Goal: Navigation & Orientation: Find specific page/section

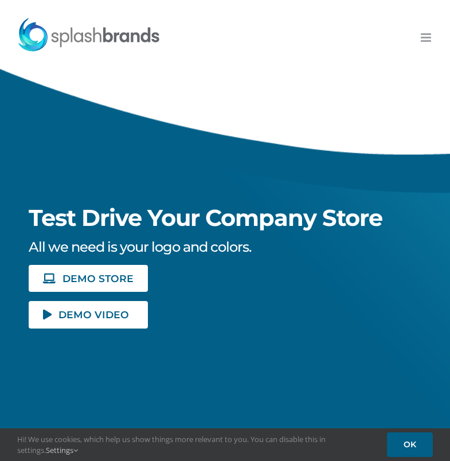
click at [425, 28] on div "Search for: * Customers Solutions Stores New Hire Kits Manufacturing Store Mark…" at bounding box center [225, 34] width 416 height 46
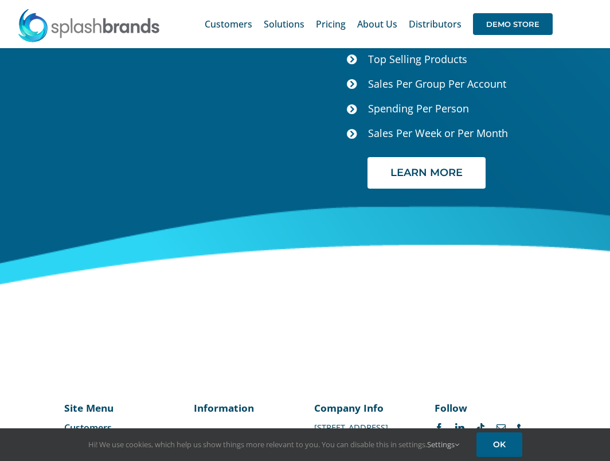
scroll to position [5051, 0]
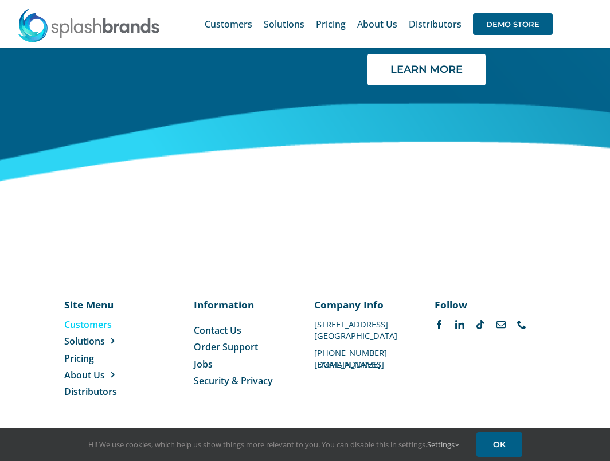
click at [91, 327] on span "Customers" at bounding box center [88, 324] width 48 height 13
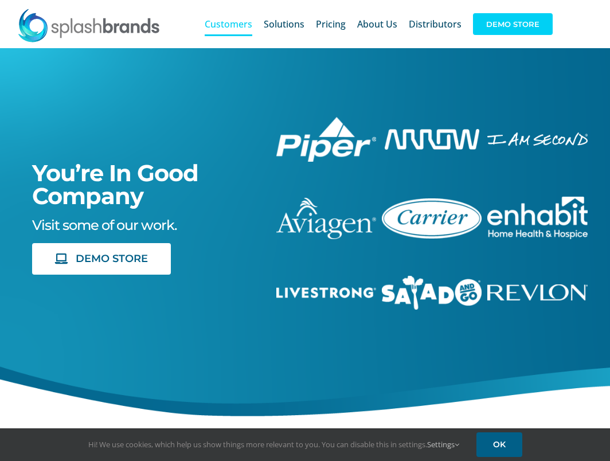
click at [508, 22] on span "DEMO STORE" at bounding box center [513, 24] width 80 height 22
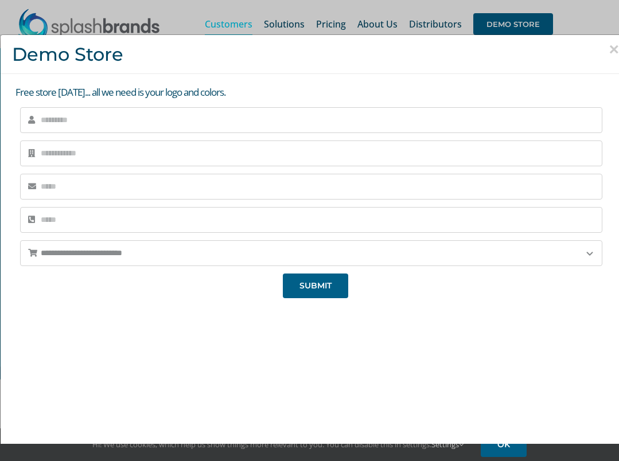
click at [608, 50] on button "×" at bounding box center [613, 49] width 10 height 17
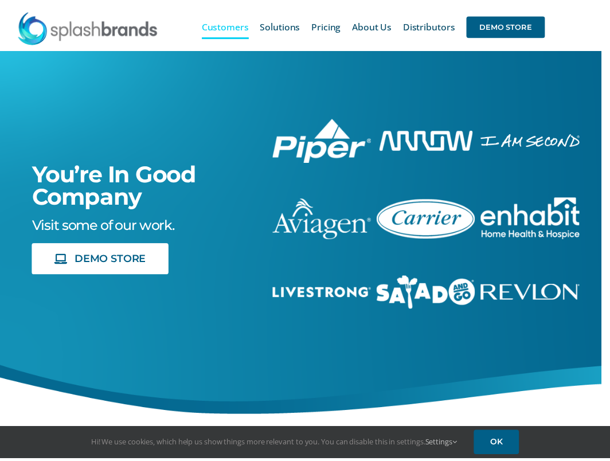
scroll to position [810, 0]
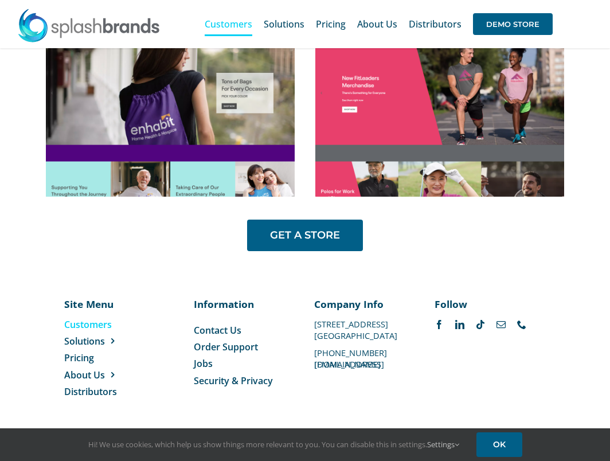
click at [227, 344] on span "Order Support" at bounding box center [226, 347] width 64 height 13
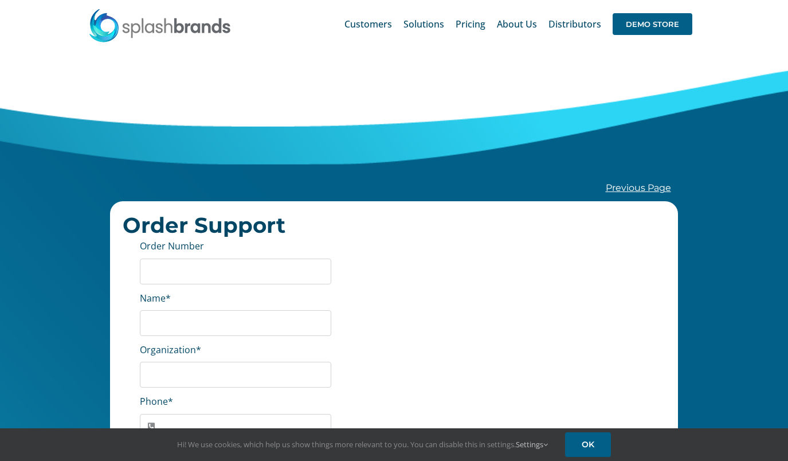
click at [194, 32] on img at bounding box center [159, 25] width 143 height 34
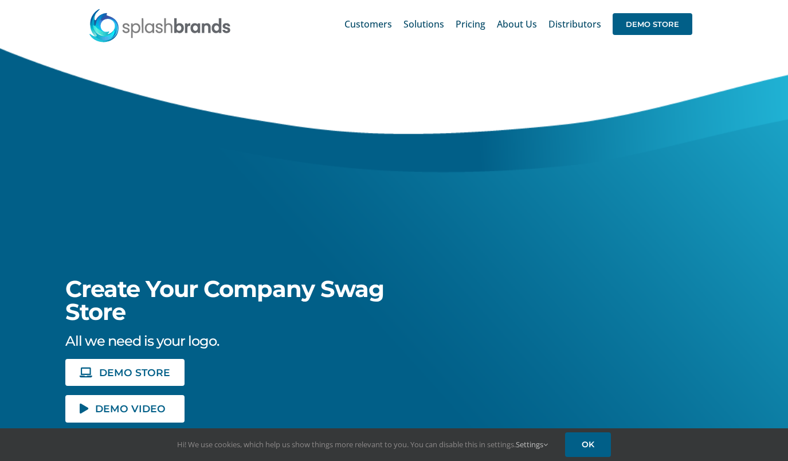
scroll to position [300, 0]
